Goal: Information Seeking & Learning: Learn about a topic

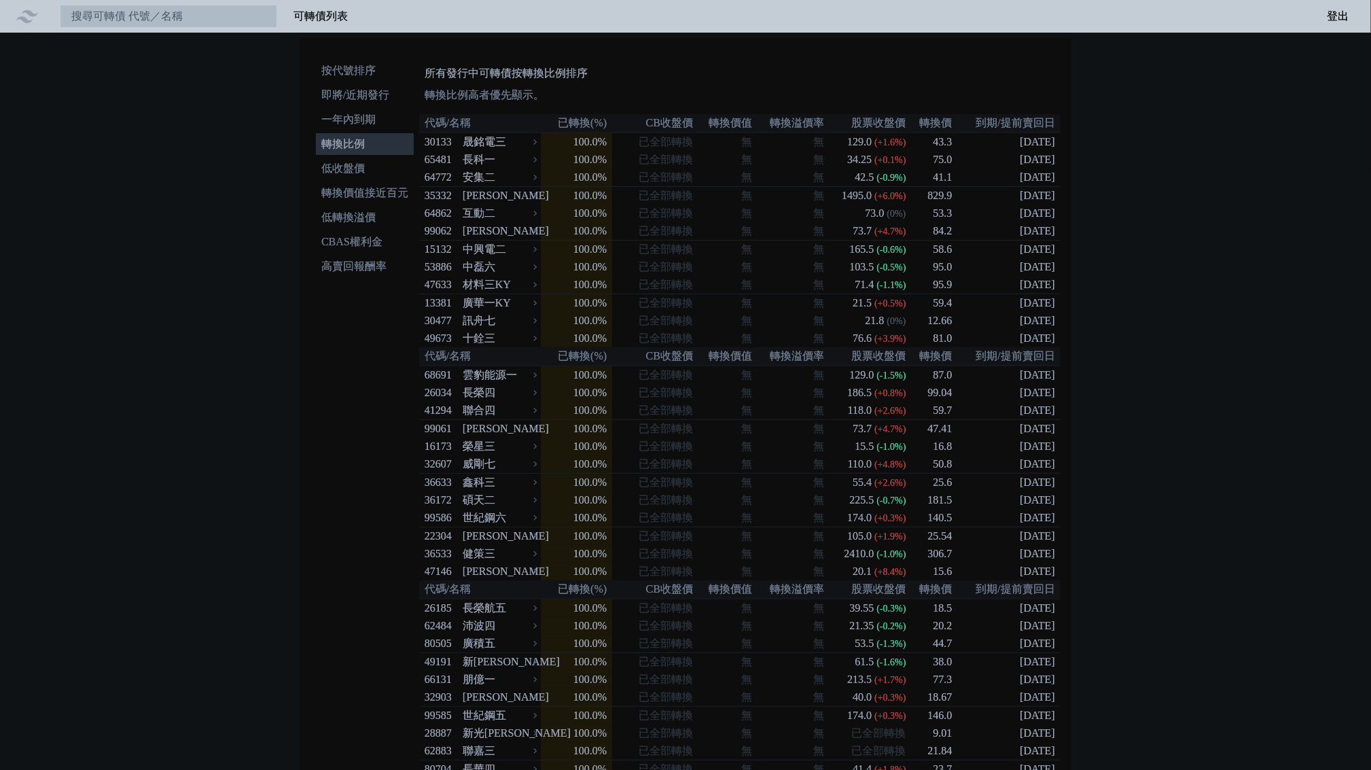
click at [374, 75] on li "按代號排序" at bounding box center [365, 71] width 98 height 16
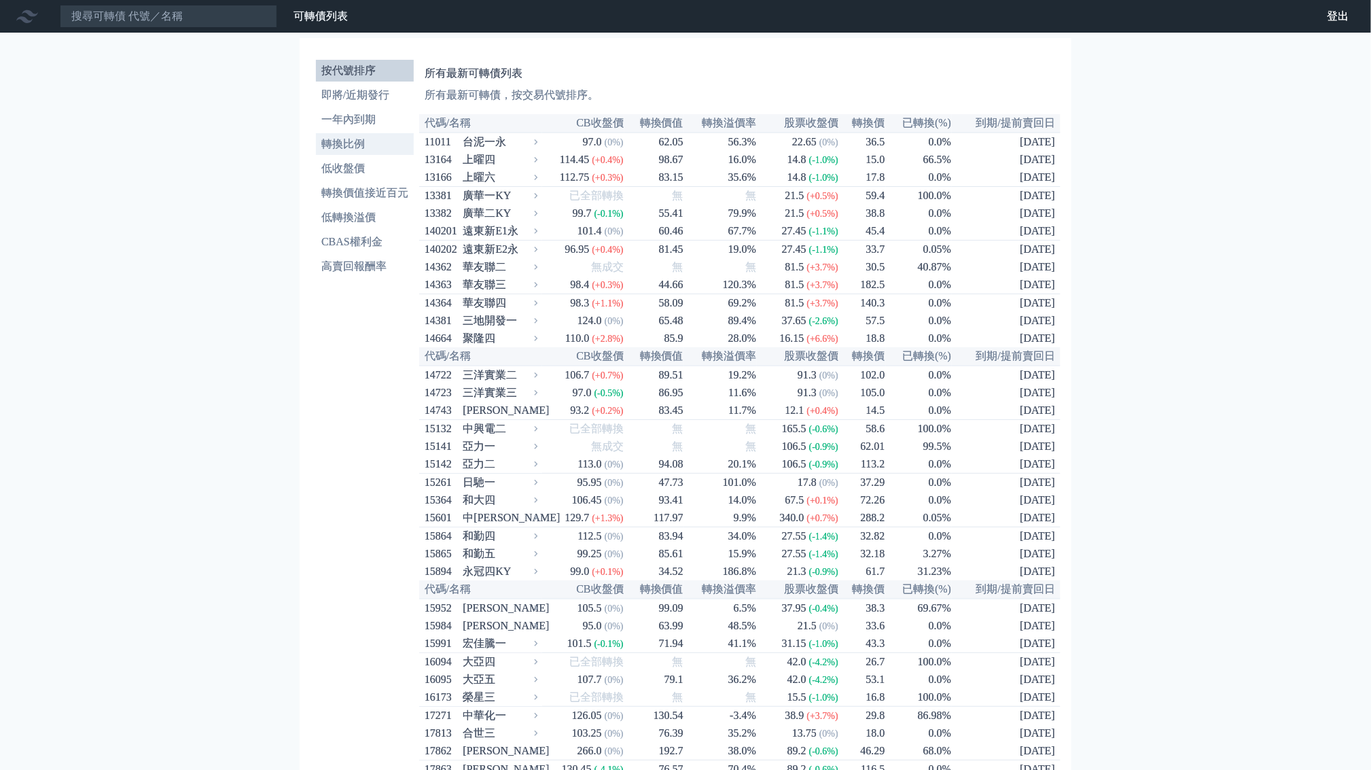
click at [370, 148] on li "轉換比例" at bounding box center [365, 144] width 98 height 16
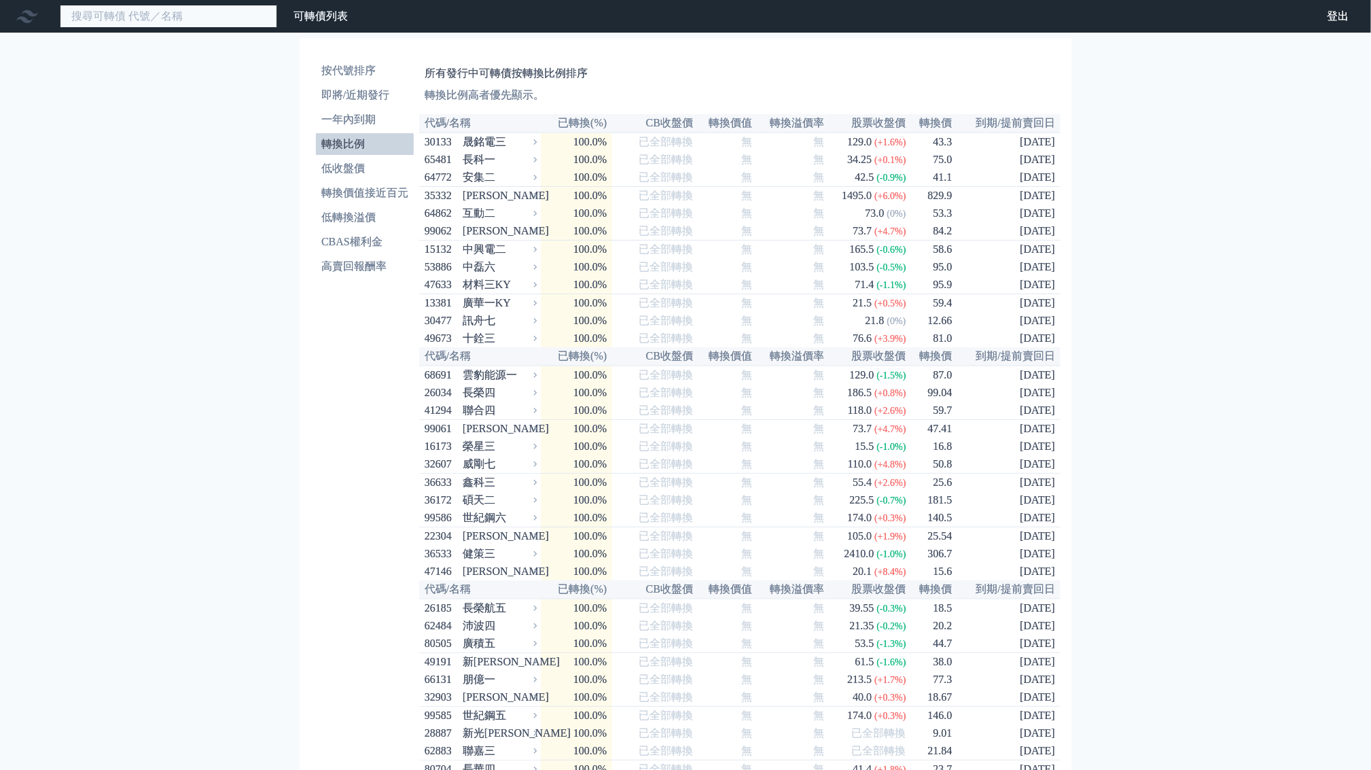
click at [190, 21] on input at bounding box center [168, 16] width 217 height 23
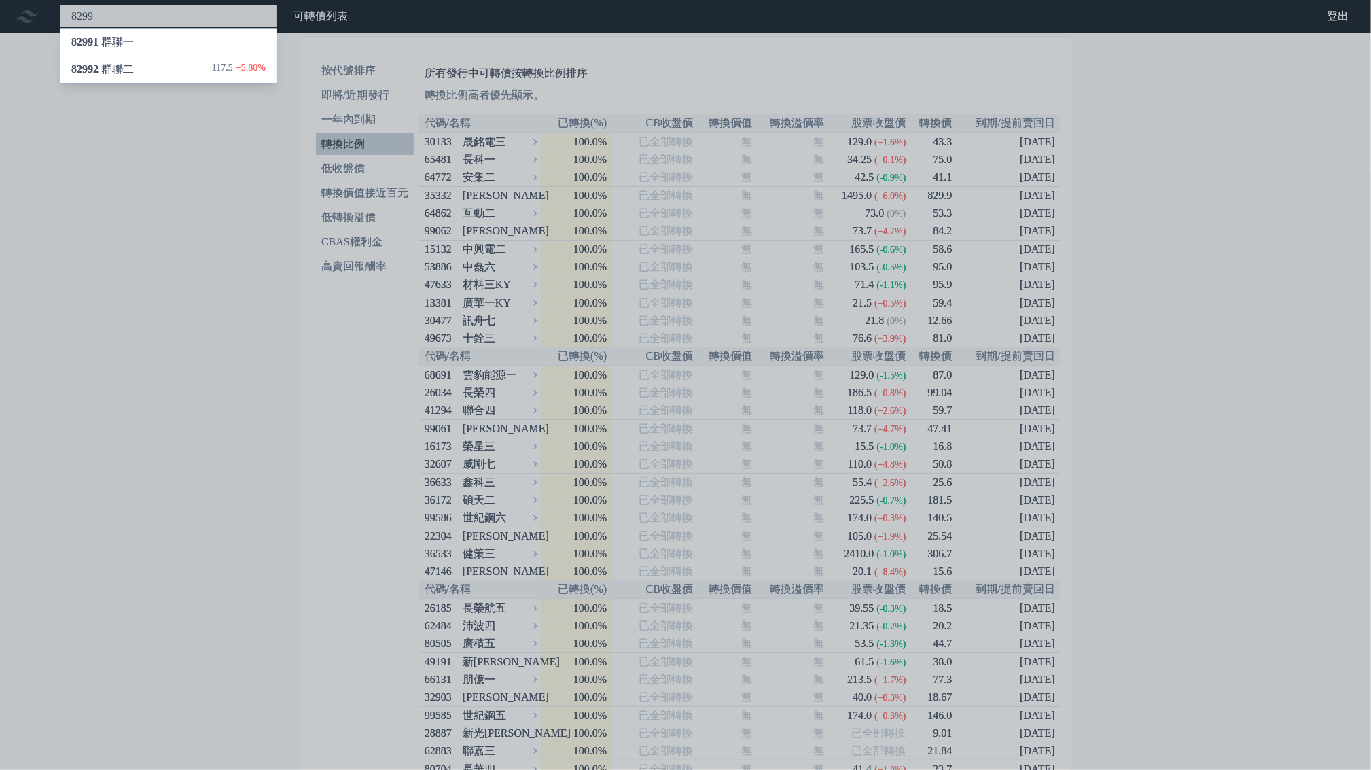
type input "8299"
click at [97, 68] on span "82992" at bounding box center [84, 69] width 27 height 12
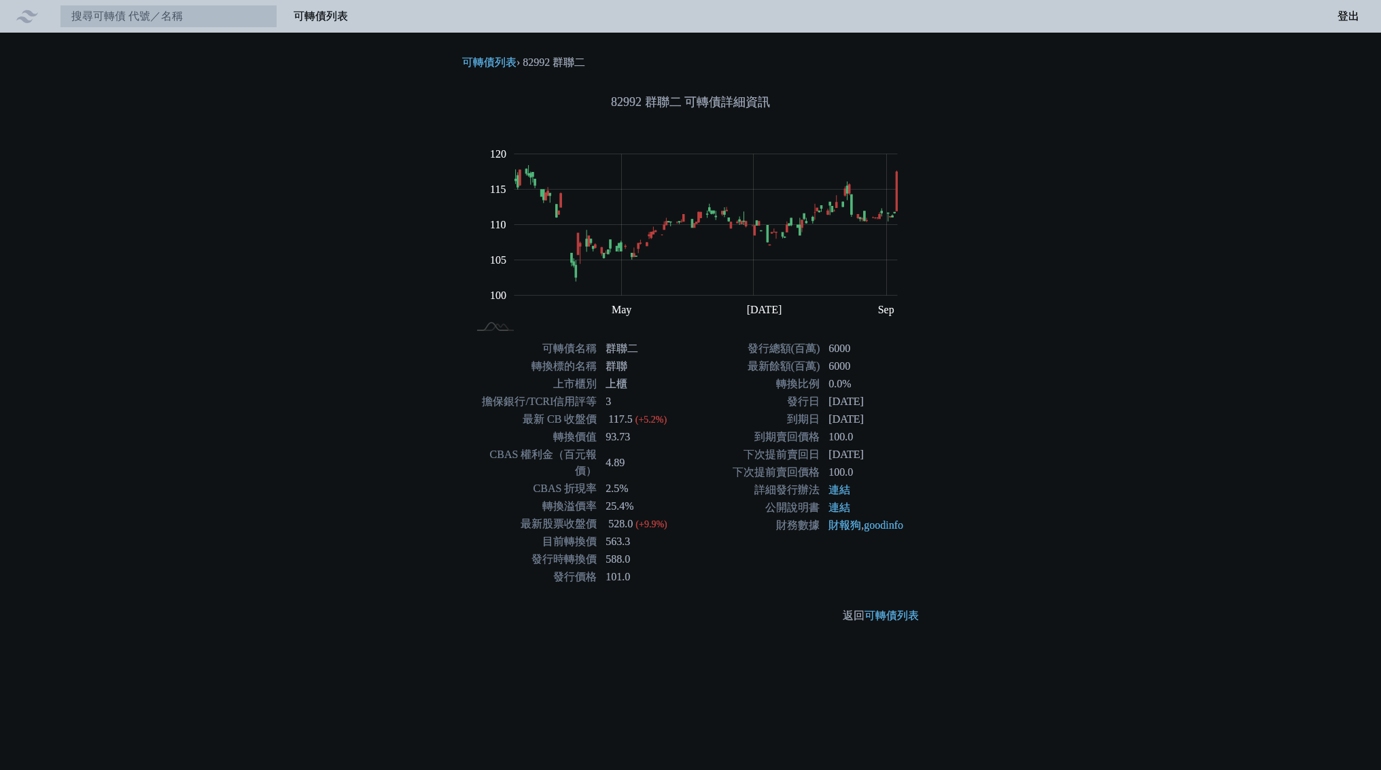
click at [161, 424] on div "可轉債列表 財務數據 可轉債列表 財務數據 登出 登出 可轉債列表 › 82992 群聯二 82992 群聯二 可轉債詳細資訊 Zoom Out 100 90…" at bounding box center [690, 385] width 1381 height 770
click at [393, 231] on div "可轉債列表 財務數據 可轉債列表 財務數據 登出 登出 可轉債列表 › 82992 群聯二 82992 群聯二 可轉債詳細資訊 Zoom Out 100 90…" at bounding box center [690, 385] width 1381 height 770
